Goal: Information Seeking & Learning: Check status

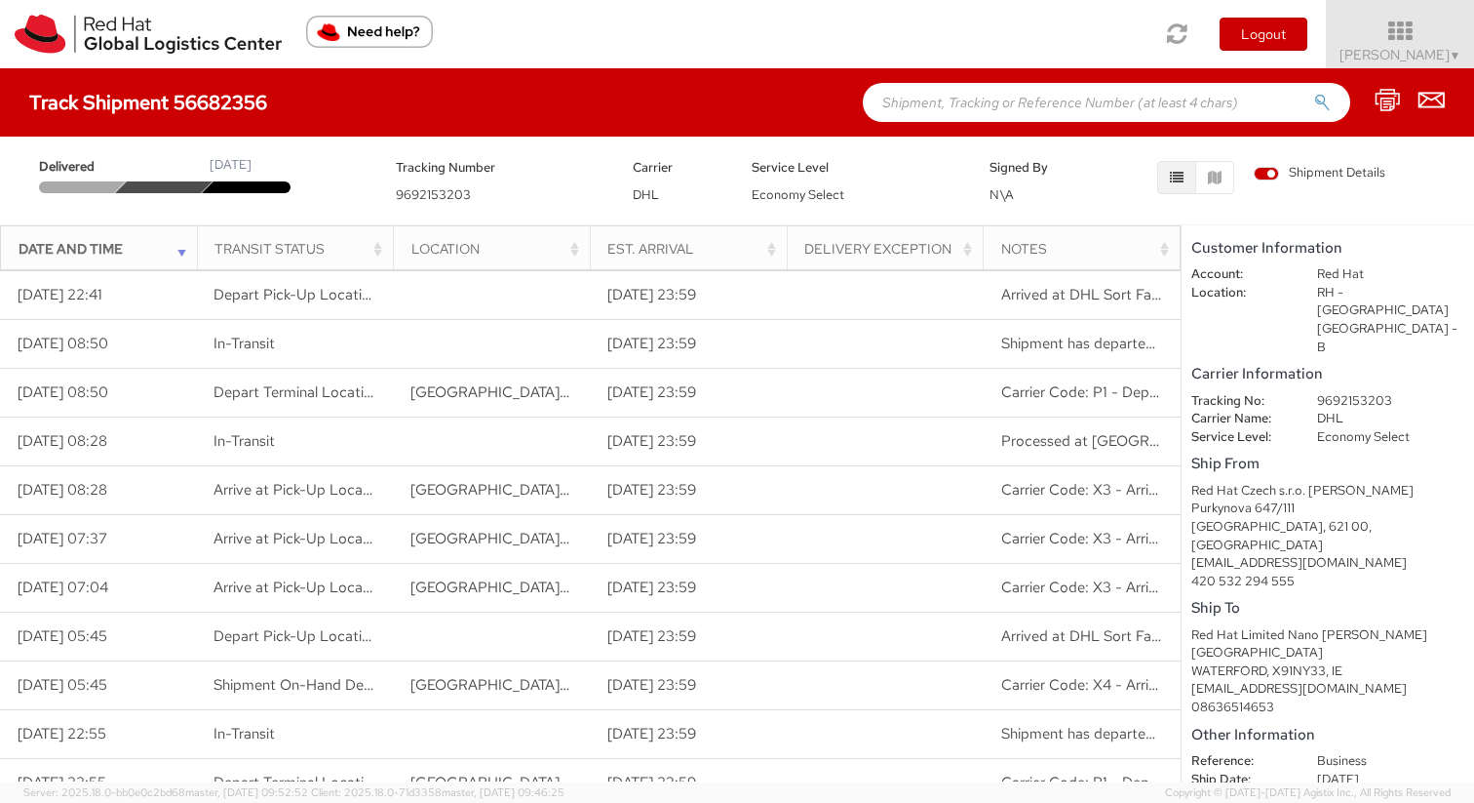
click at [521, 157] on div "Tracking Number 9692153203" at bounding box center [500, 180] width 238 height 49
drag, startPoint x: 527, startPoint y: 157, endPoint x: 558, endPoint y: 789, distance: 632.7
click at [560, 782] on app-root "You are using an outdated browser. Please upgrade to Microsoft Edge , Google Ch…" at bounding box center [737, 425] width 1474 height 714
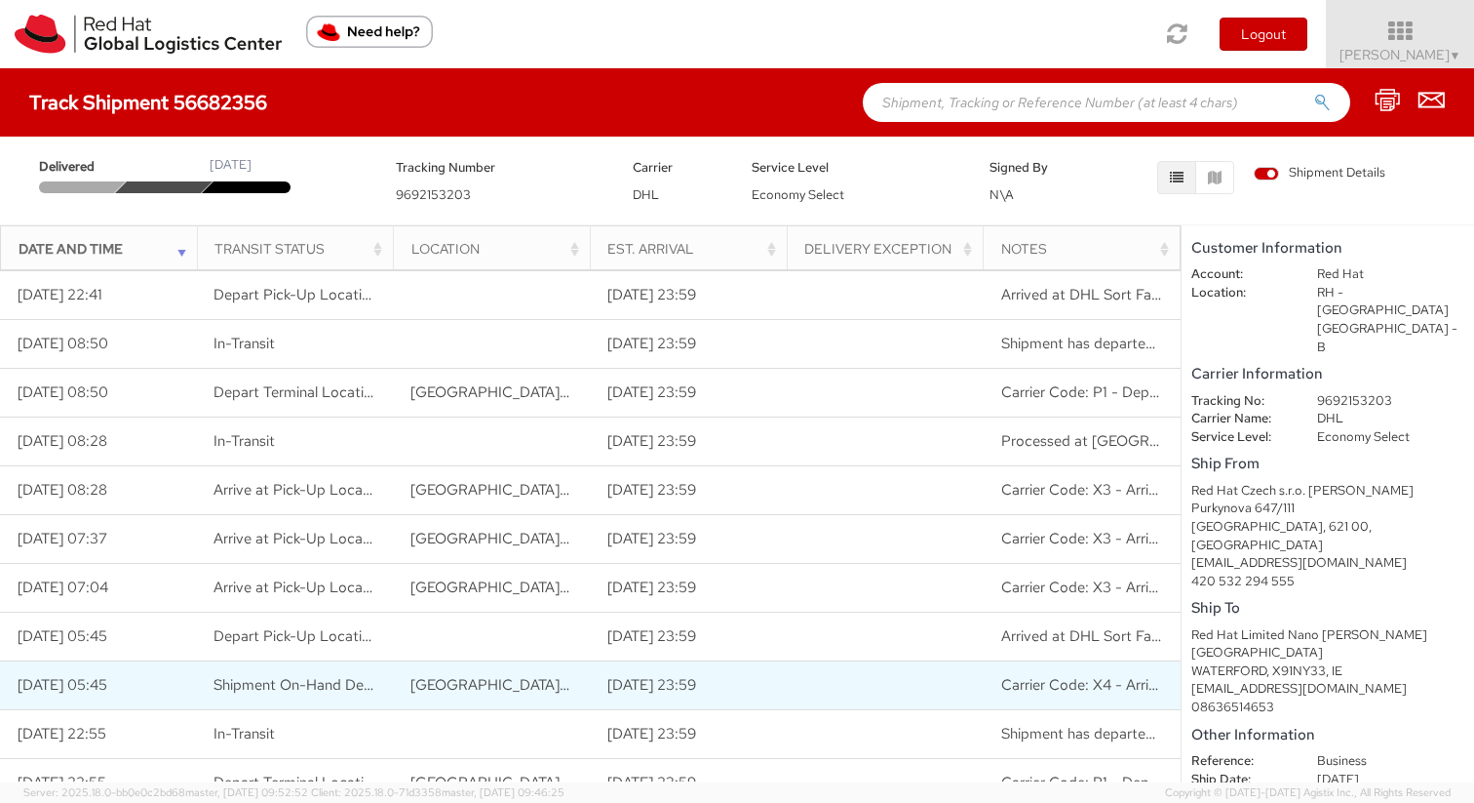
scroll to position [5, 0]
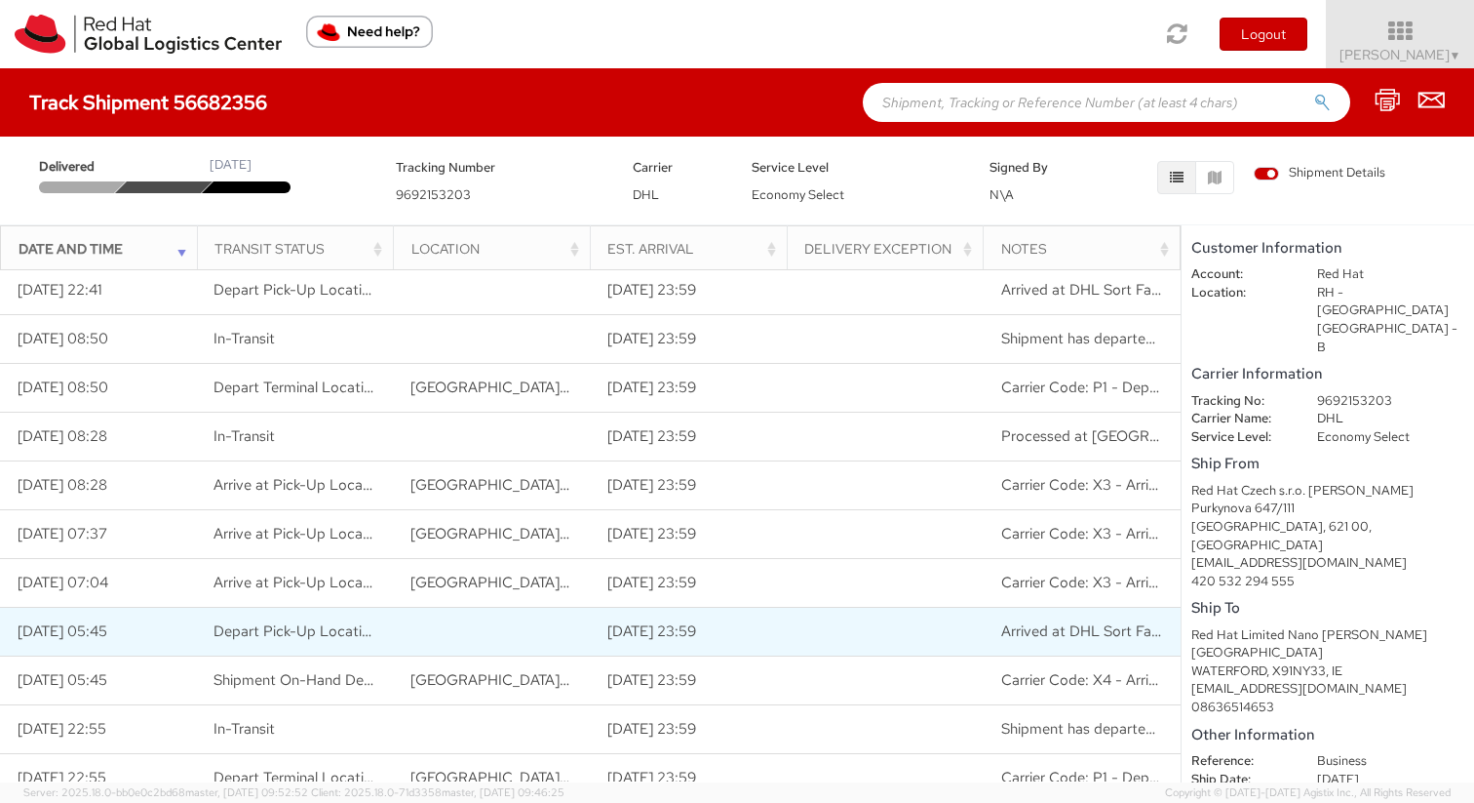
click at [186, 654] on td "[DATE] 05:45" at bounding box center [98, 631] width 197 height 49
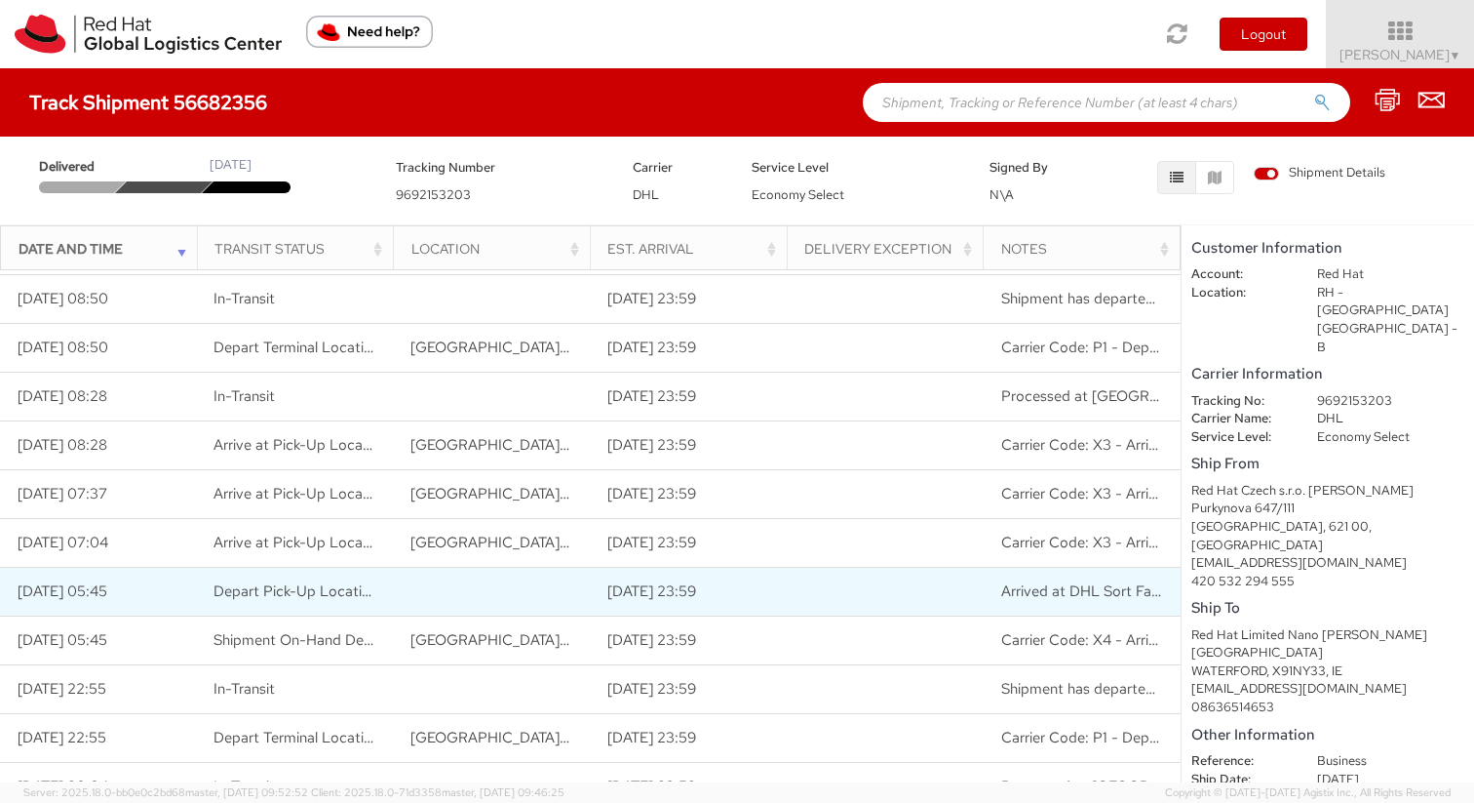
scroll to position [0, 0]
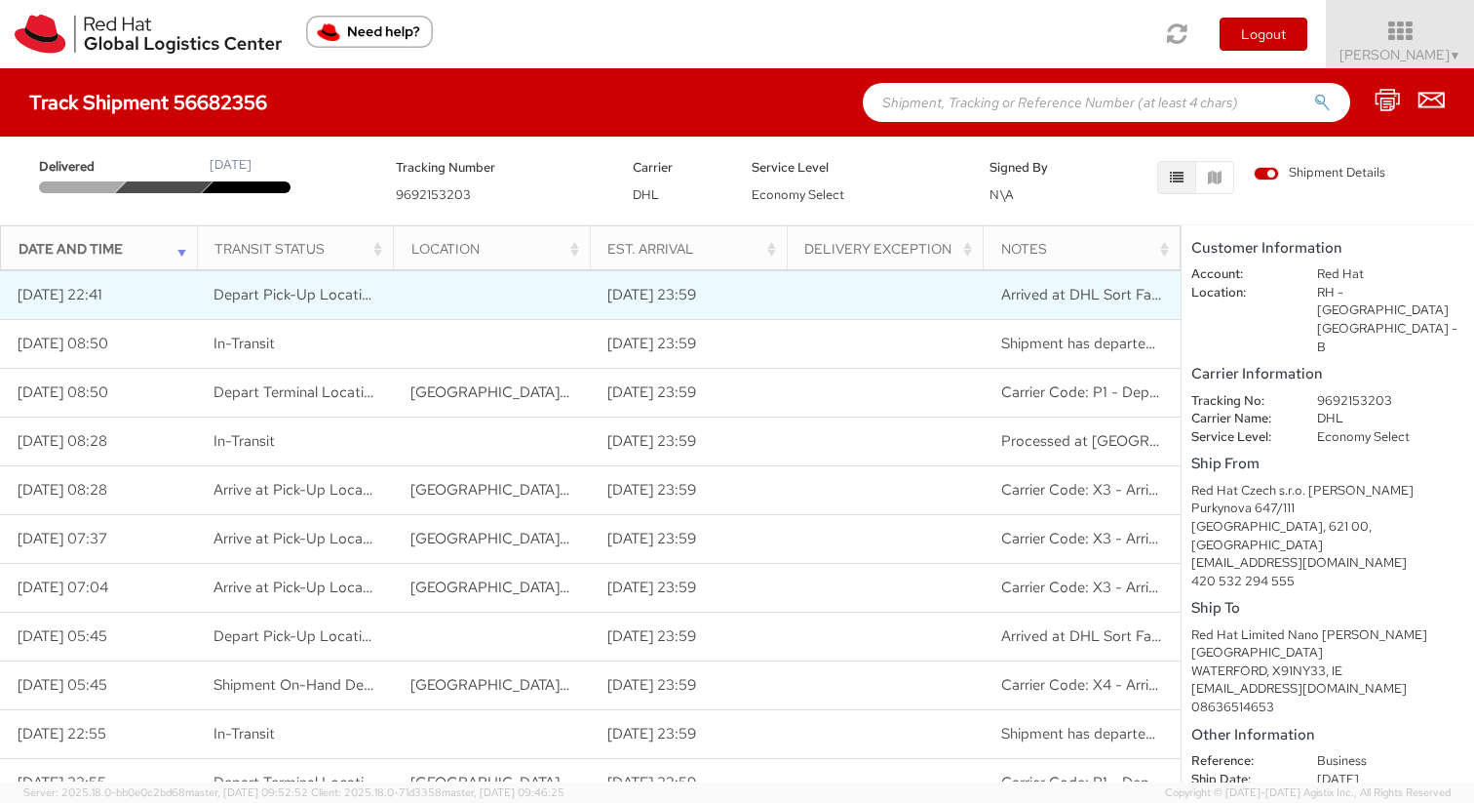
click at [98, 299] on td "[DATE] 22:41" at bounding box center [98, 294] width 197 height 49
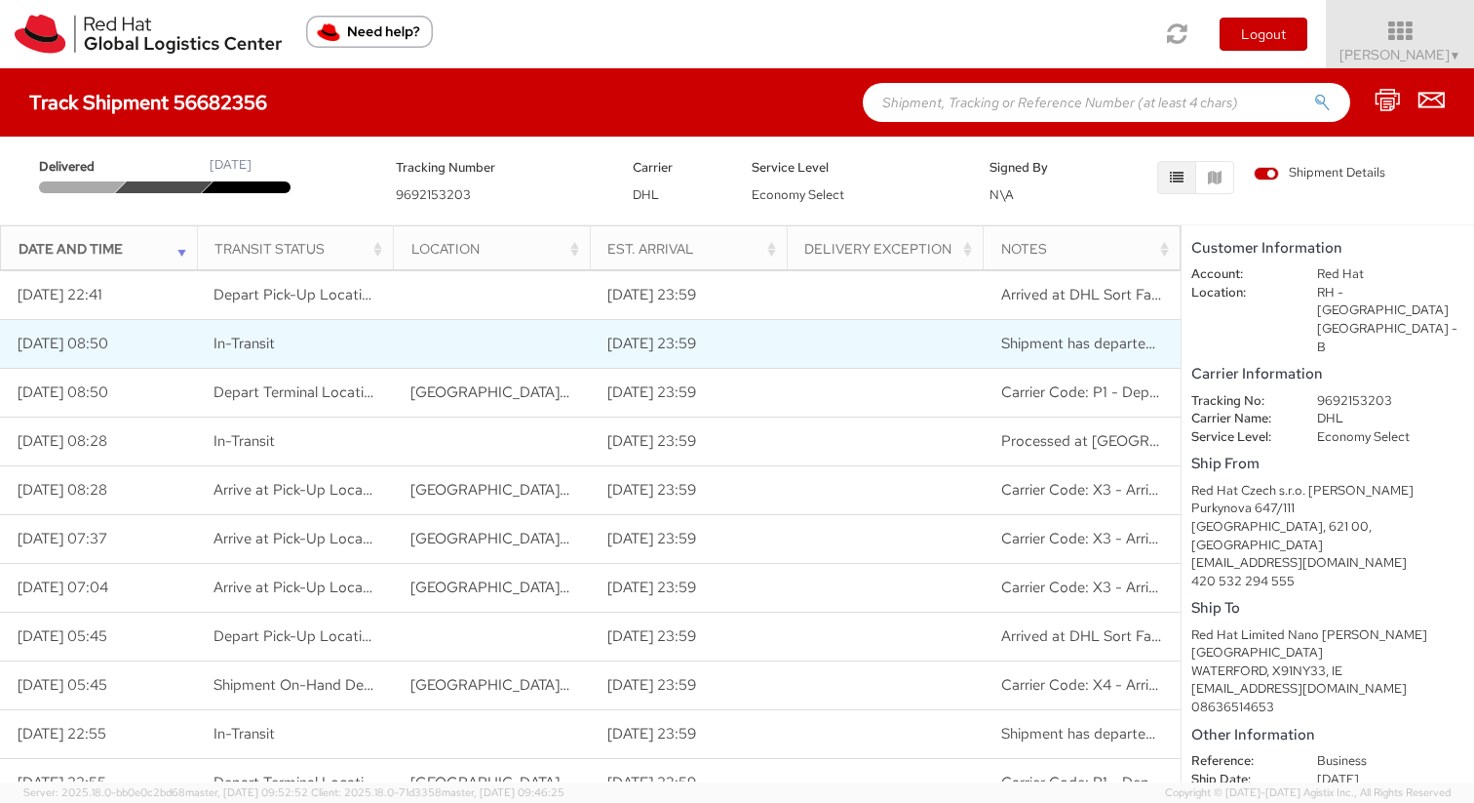
click at [124, 349] on td "[DATE] 08:50" at bounding box center [98, 343] width 197 height 49
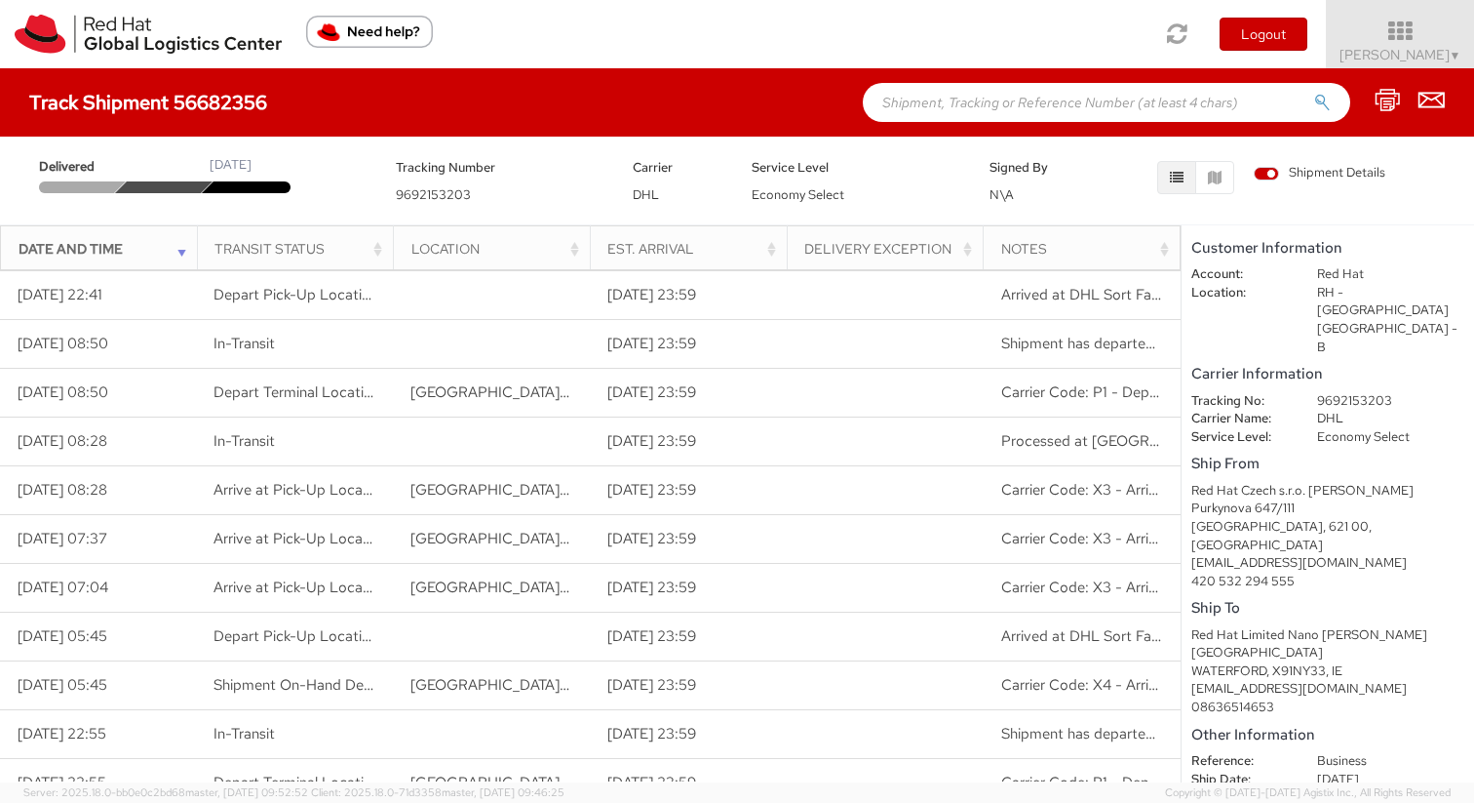
click at [1241, 554] on div "[EMAIL_ADDRESS][DOMAIN_NAME]" at bounding box center [1328, 563] width 273 height 19
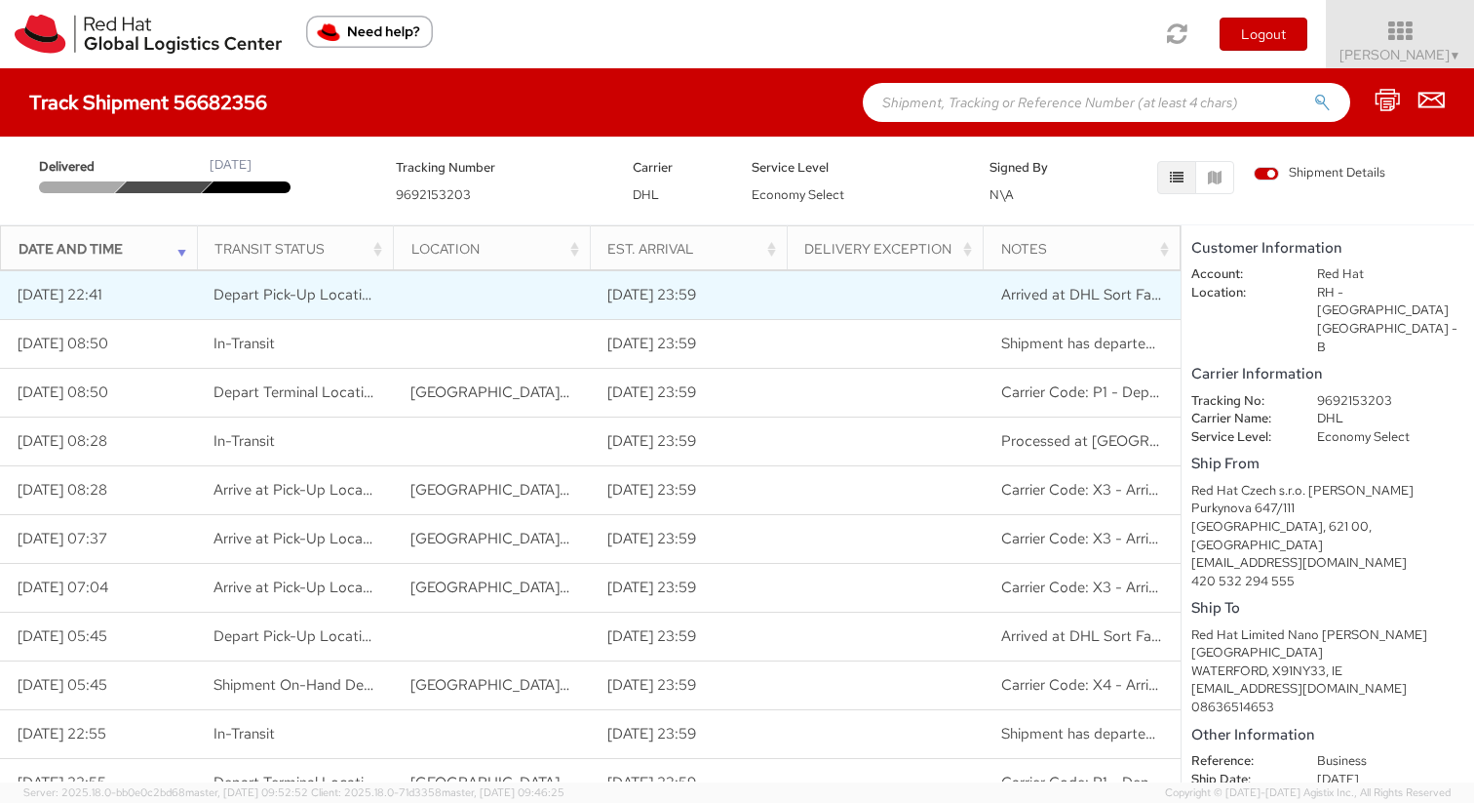
click at [686, 311] on td "[DATE] 23:59" at bounding box center [688, 294] width 197 height 49
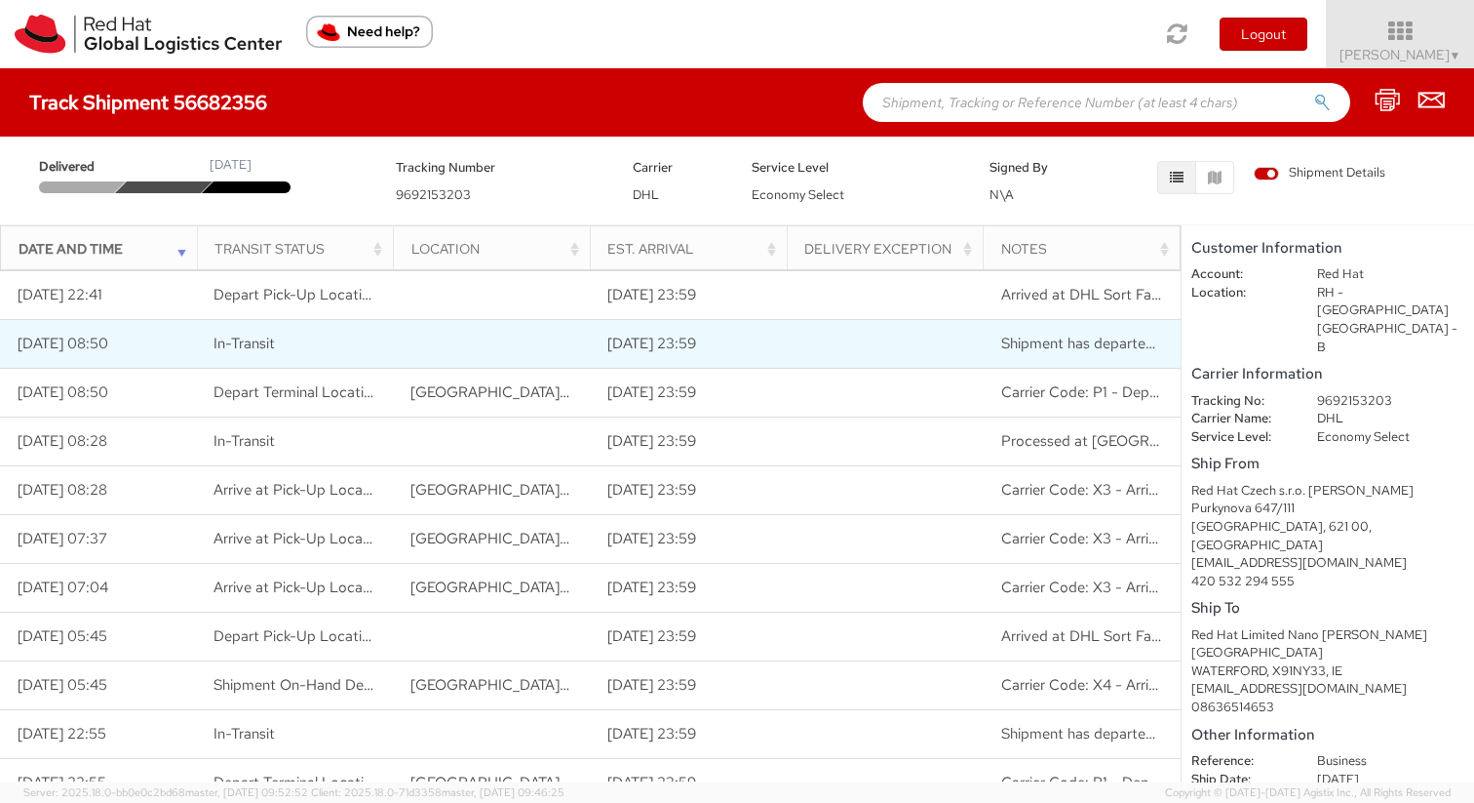
click at [255, 349] on span "In-Transit" at bounding box center [244, 343] width 61 height 20
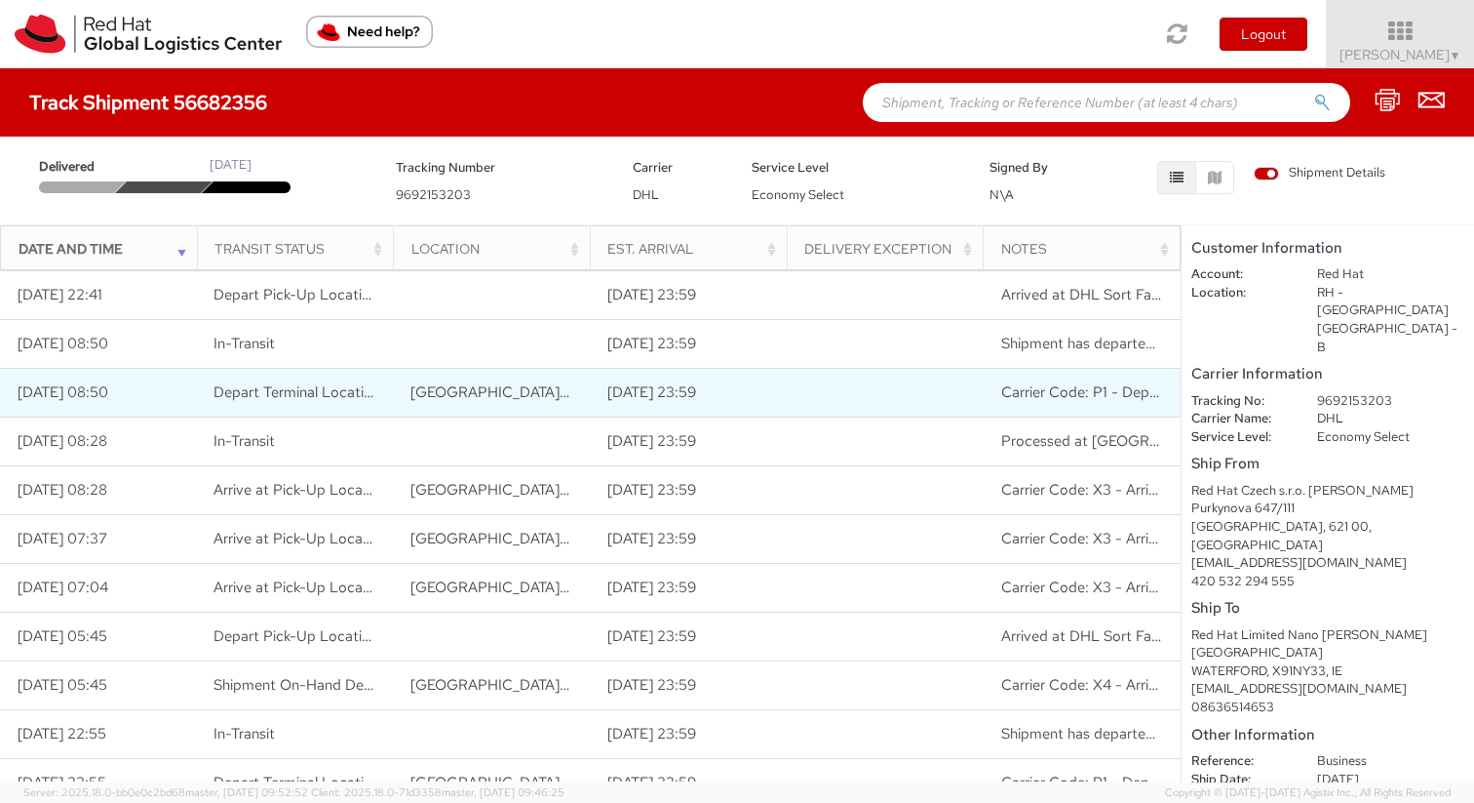
drag, startPoint x: 260, startPoint y: 398, endPoint x: 247, endPoint y: 397, distance: 13.7
click at [260, 398] on span "Depart Terminal Location" at bounding box center [297, 392] width 167 height 20
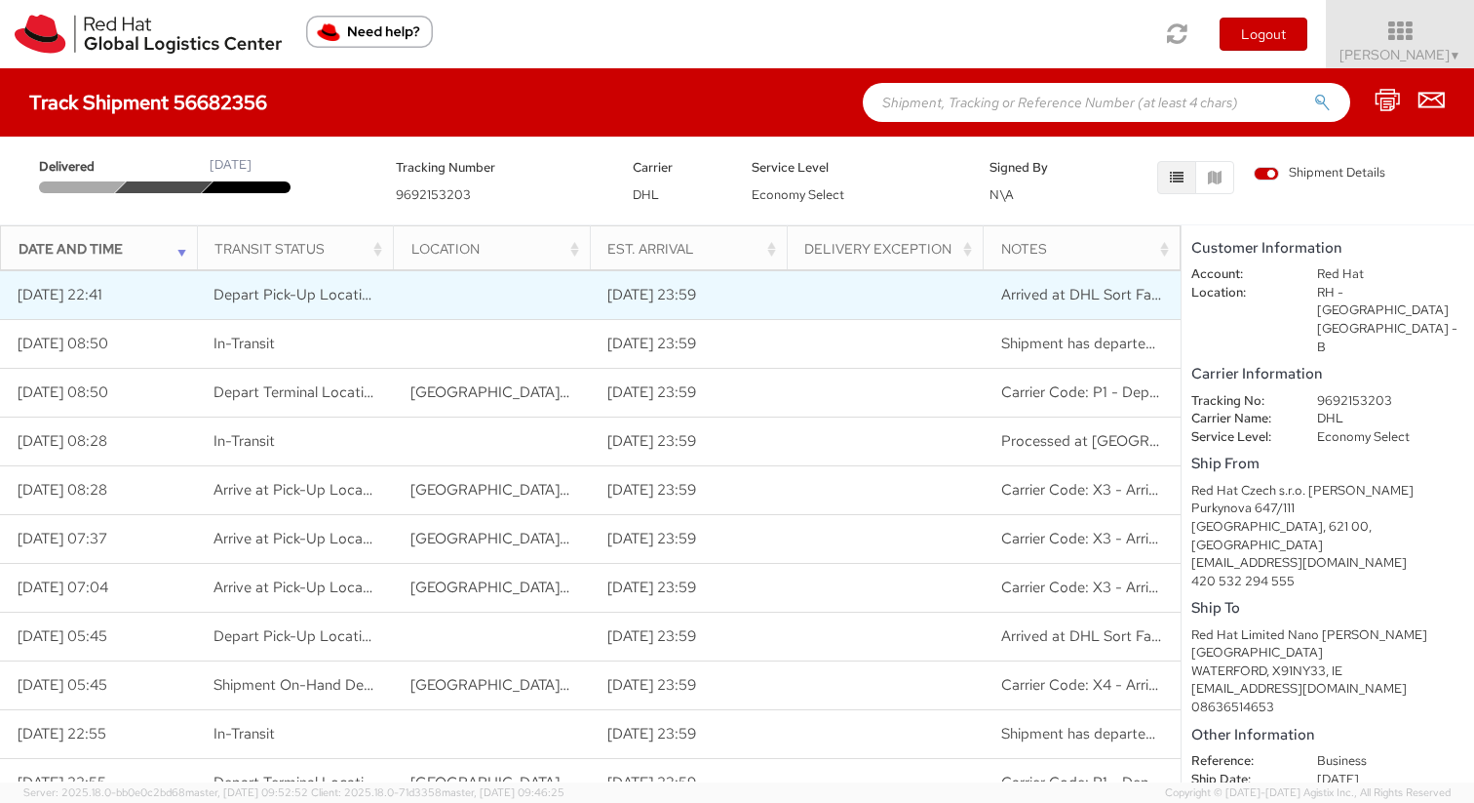
click at [354, 301] on span "Depart Pick-Up Location" at bounding box center [296, 295] width 165 height 20
drag, startPoint x: 1062, startPoint y: 296, endPoint x: 1152, endPoint y: 299, distance: 89.8
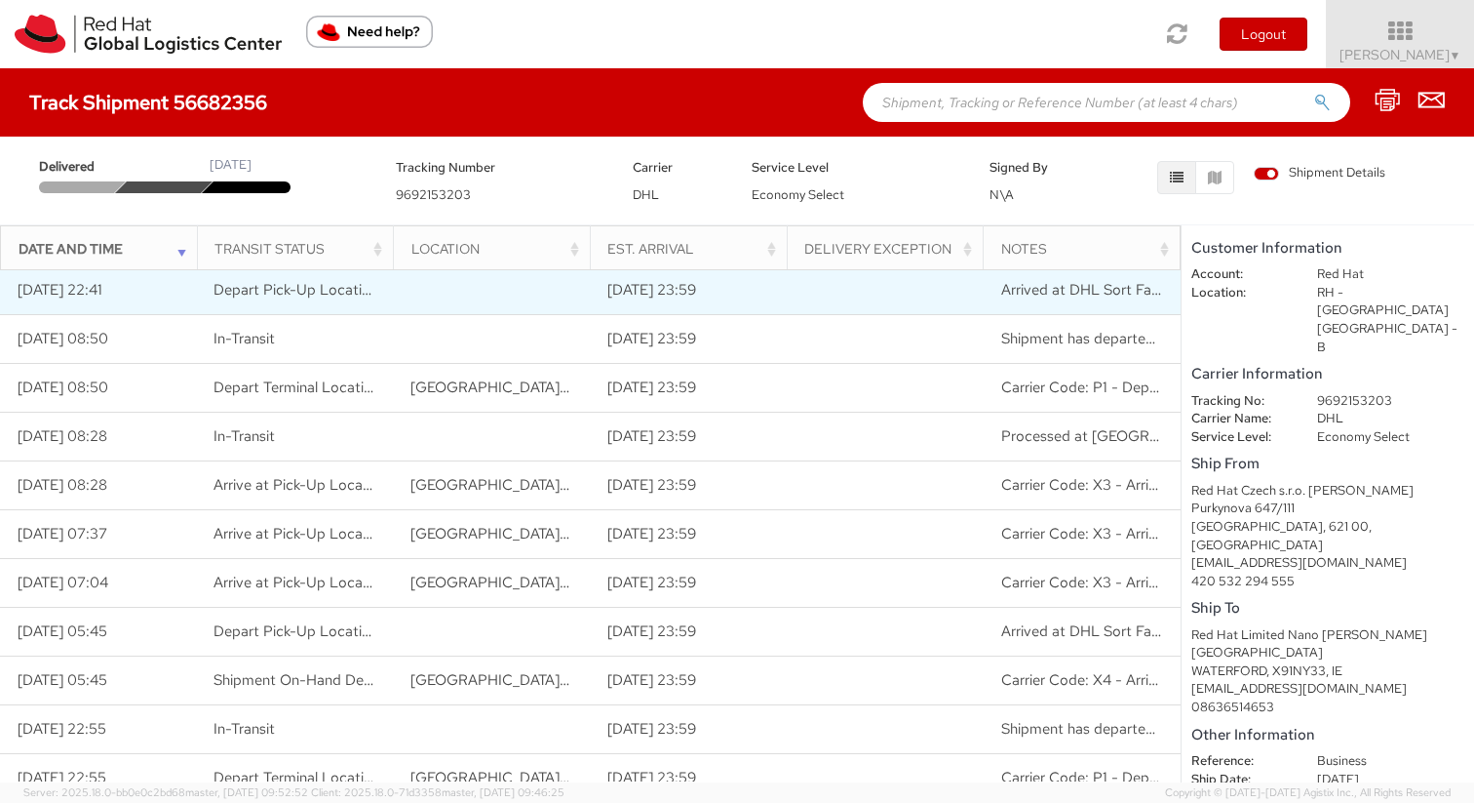
drag, startPoint x: 1149, startPoint y: 288, endPoint x: 998, endPoint y: 286, distance: 151.2
click at [998, 286] on td "Arrived at DHL Sort Facility [GEOGRAPHIC_DATA]-[GEOGRAPHIC_DATA], [GEOGRAPHIC_D…" at bounding box center [1082, 285] width 197 height 49
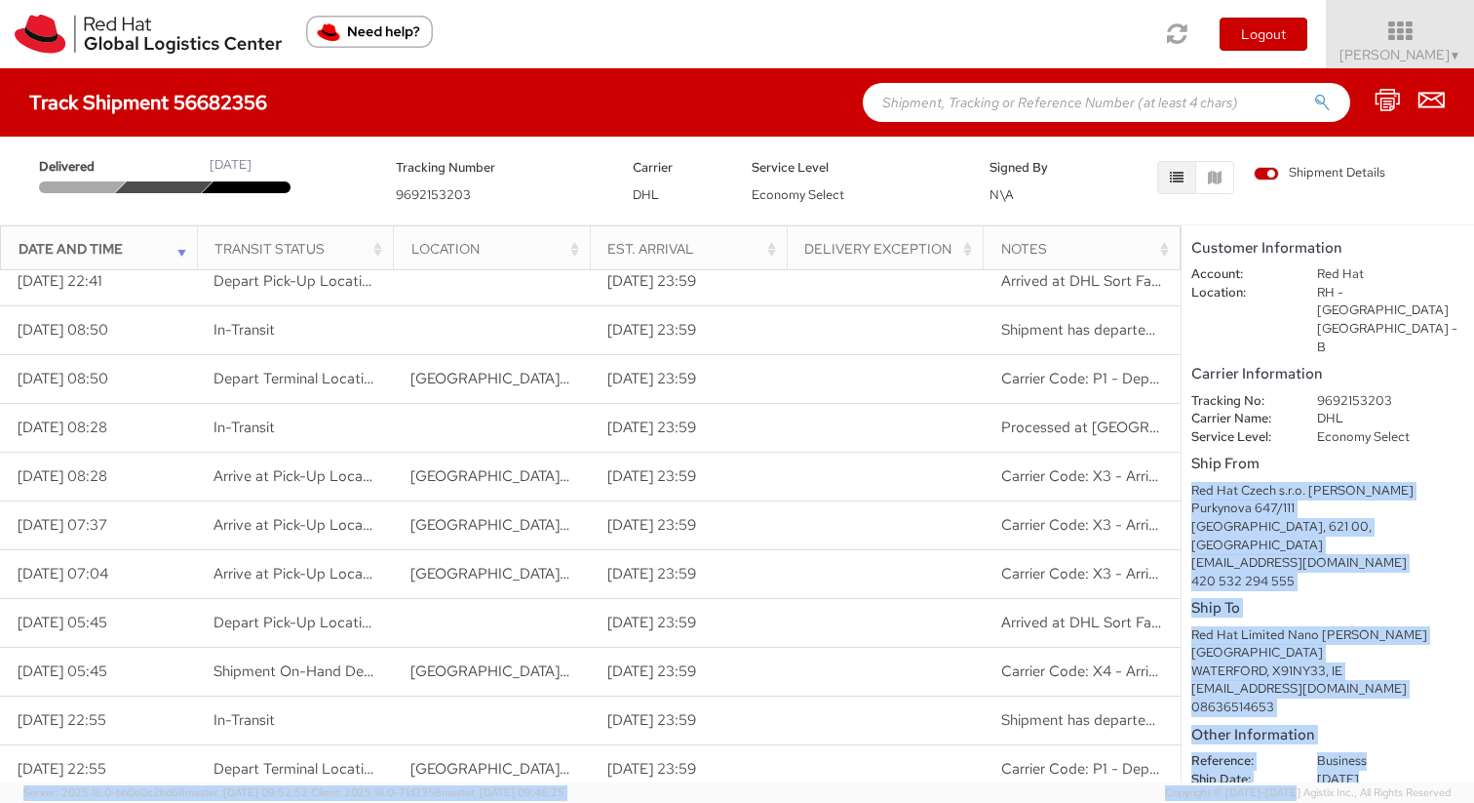
scroll to position [43, 0]
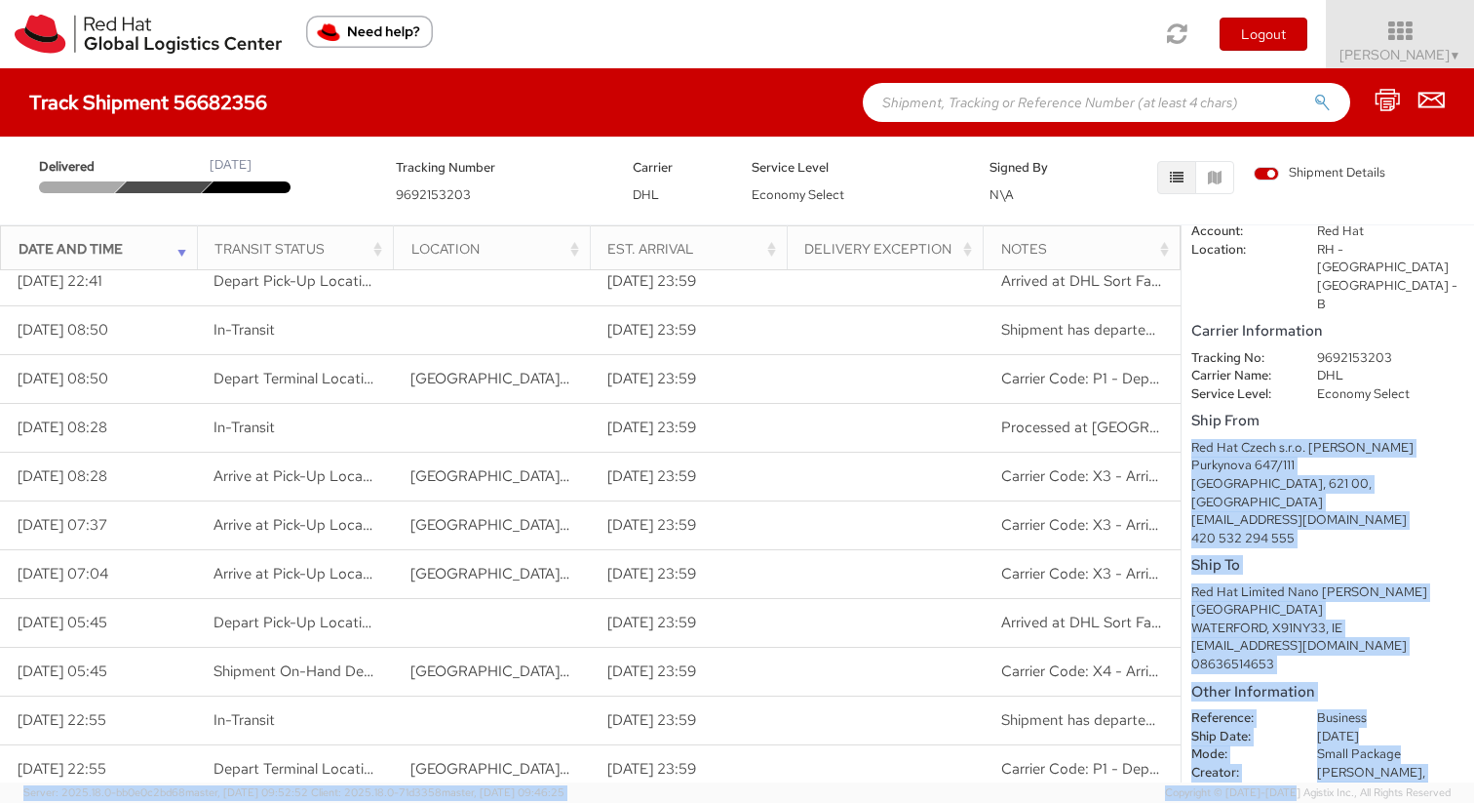
drag, startPoint x: 1304, startPoint y: 598, endPoint x: 1310, endPoint y: 779, distance: 181.5
click at [1310, 779] on shipment-details "Customer Information Account: Red Hat Location: [GEOGRAPHIC_DATA] - [GEOGRAPHIC…" at bounding box center [1328, 503] width 293 height 557
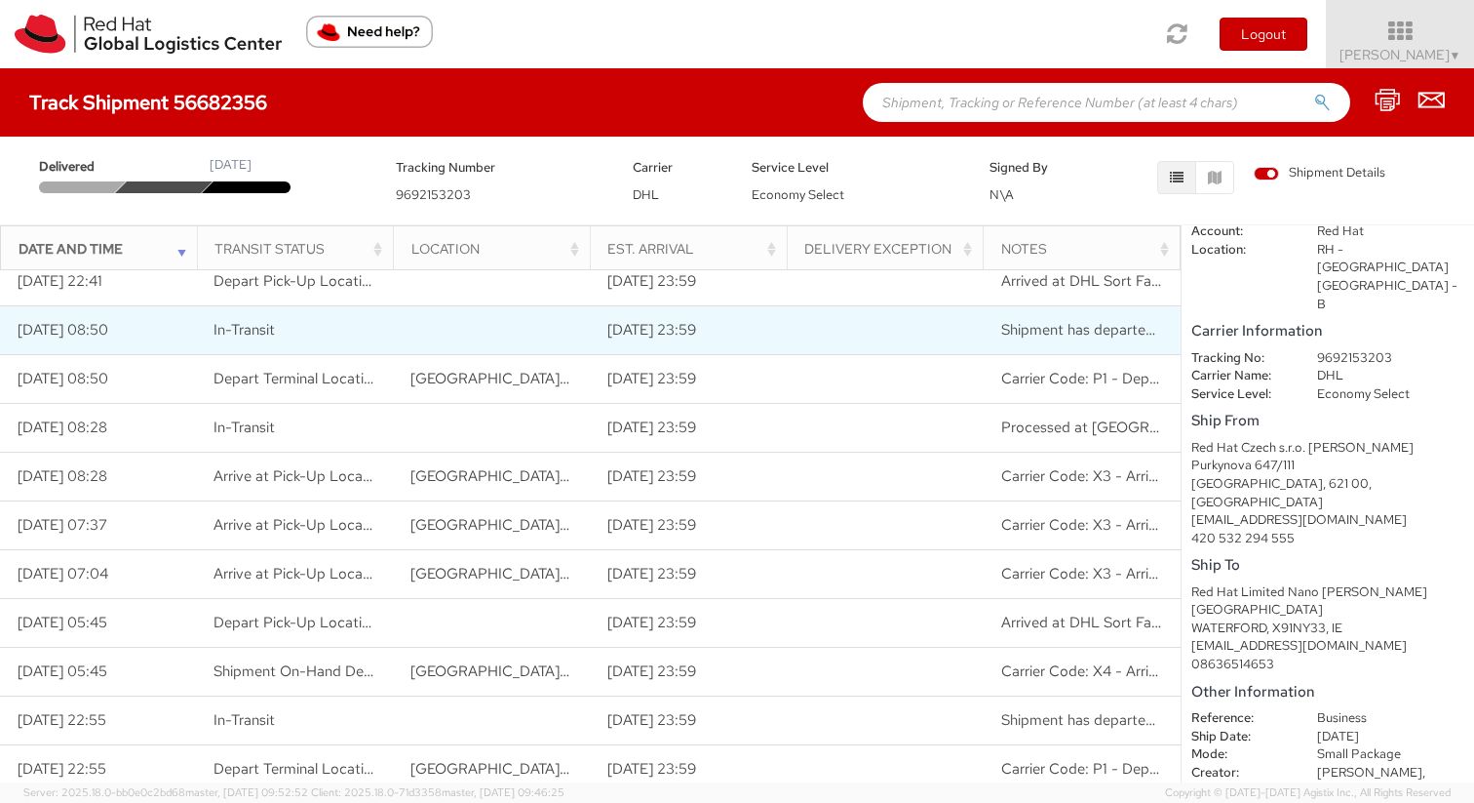
click at [1062, 339] on td "Shipment has departed from a DHL facility [GEOGRAPHIC_DATA], [GEOGRAPHIC_DATA];…" at bounding box center [1082, 329] width 197 height 49
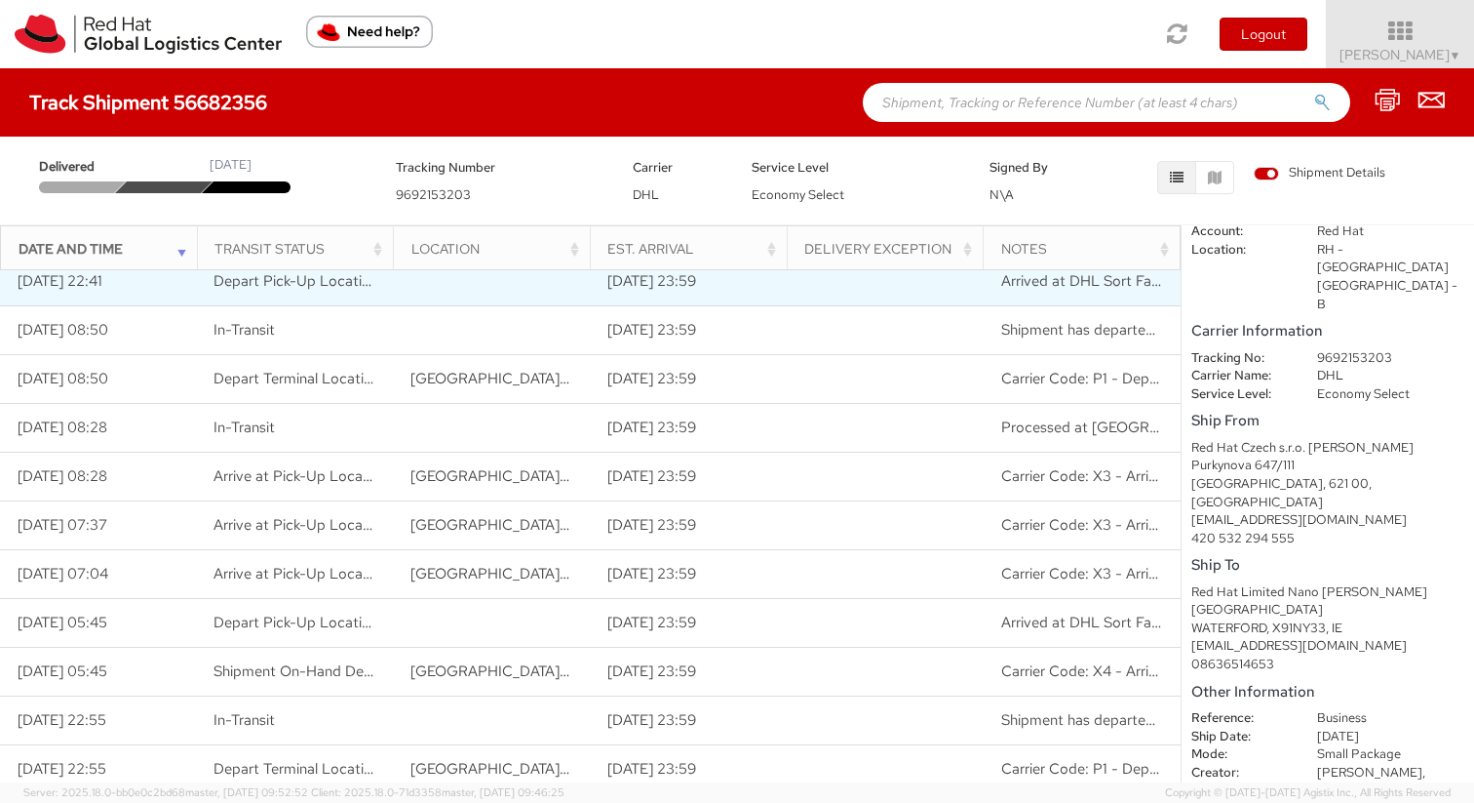
drag, startPoint x: 1063, startPoint y: 290, endPoint x: 1061, endPoint y: 274, distance: 15.7
drag, startPoint x: 1011, startPoint y: 283, endPoint x: 1179, endPoint y: 283, distance: 167.7
